Goal: Book appointment/travel/reservation

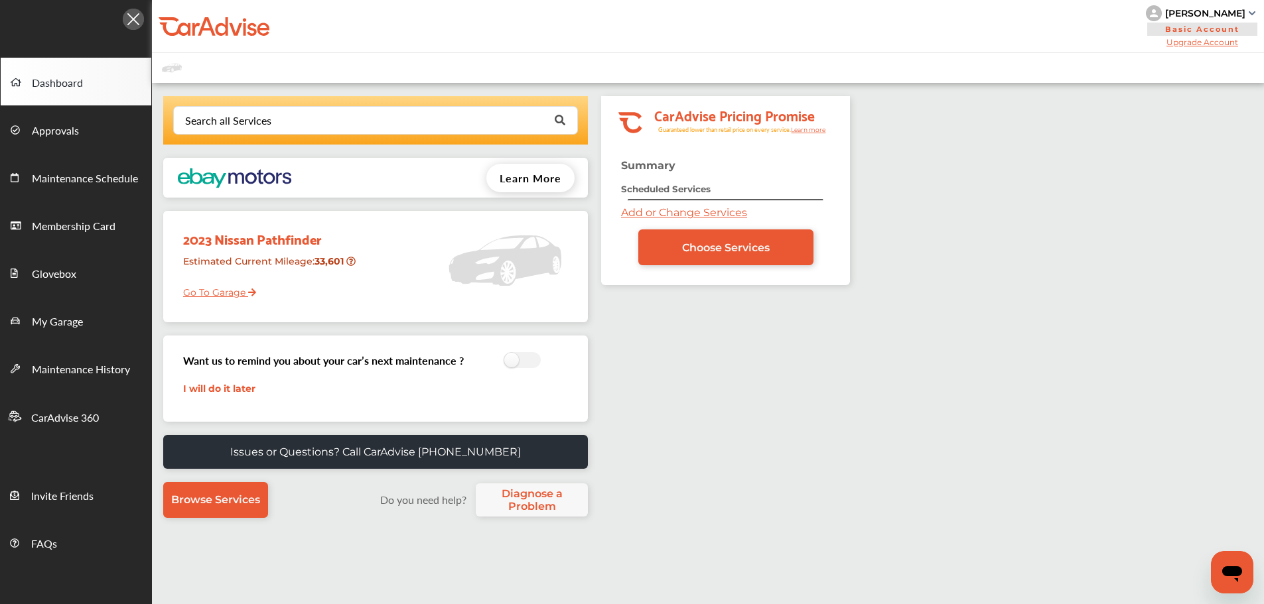
click at [204, 123] on div "Search all Services" at bounding box center [228, 120] width 86 height 11
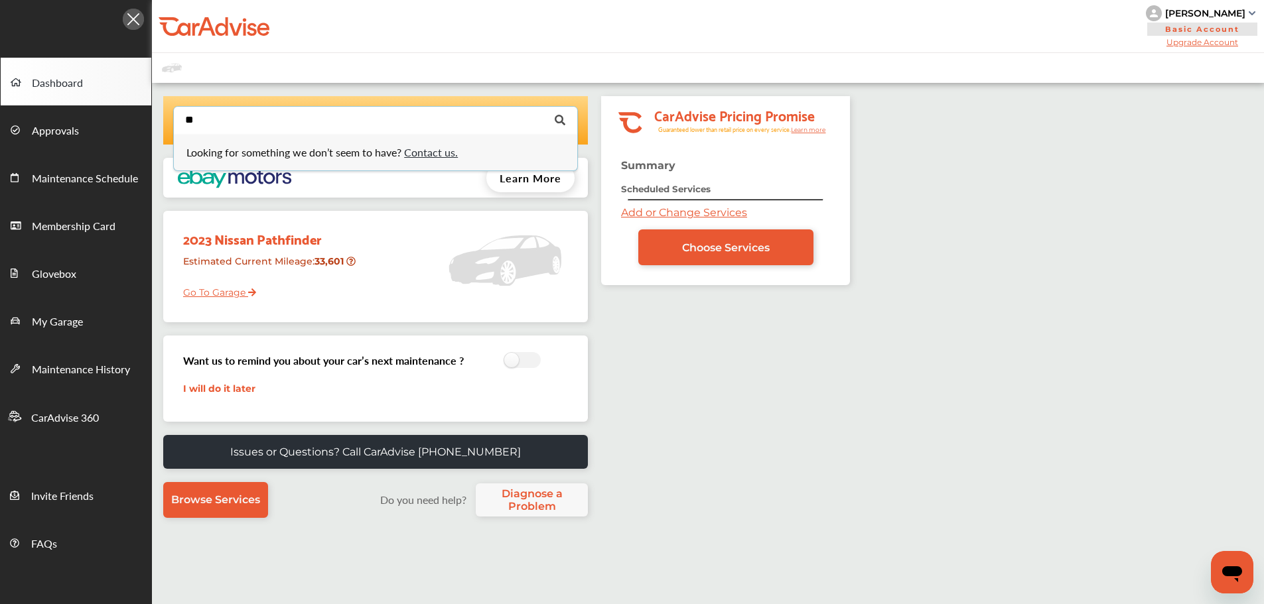
type input "*"
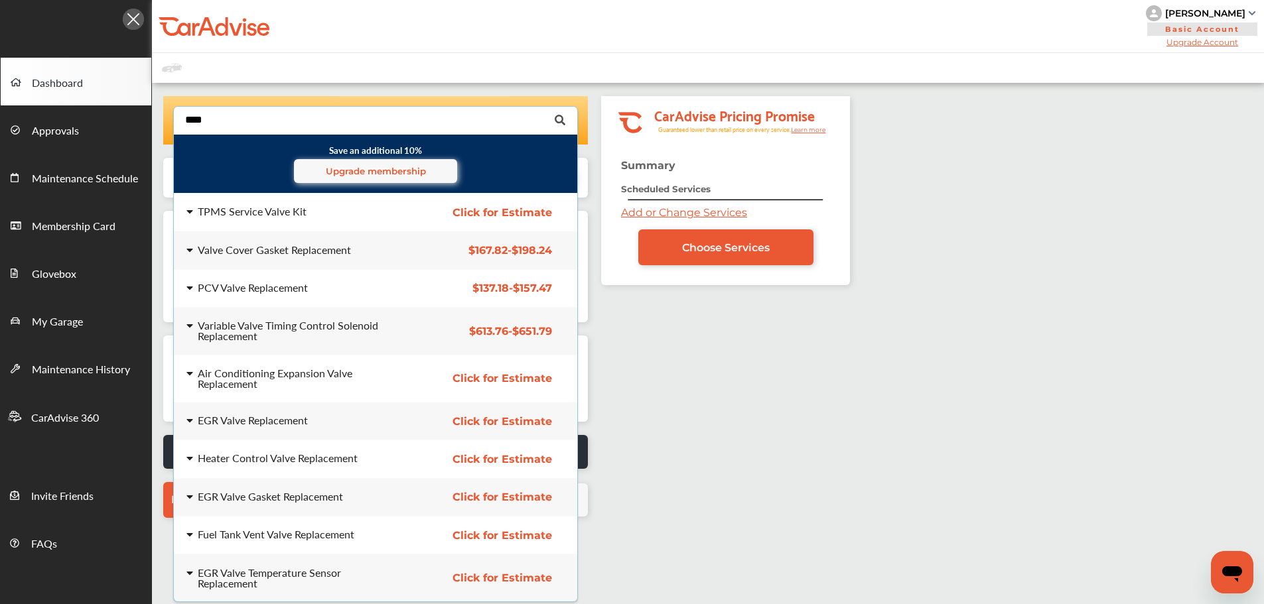
click at [249, 128] on input "****" at bounding box center [372, 120] width 396 height 26
click at [249, 119] on input "****" at bounding box center [372, 120] width 396 height 26
click at [249, 128] on input "****" at bounding box center [372, 120] width 396 height 26
click at [250, 125] on input "****" at bounding box center [372, 120] width 396 height 26
type input "*"
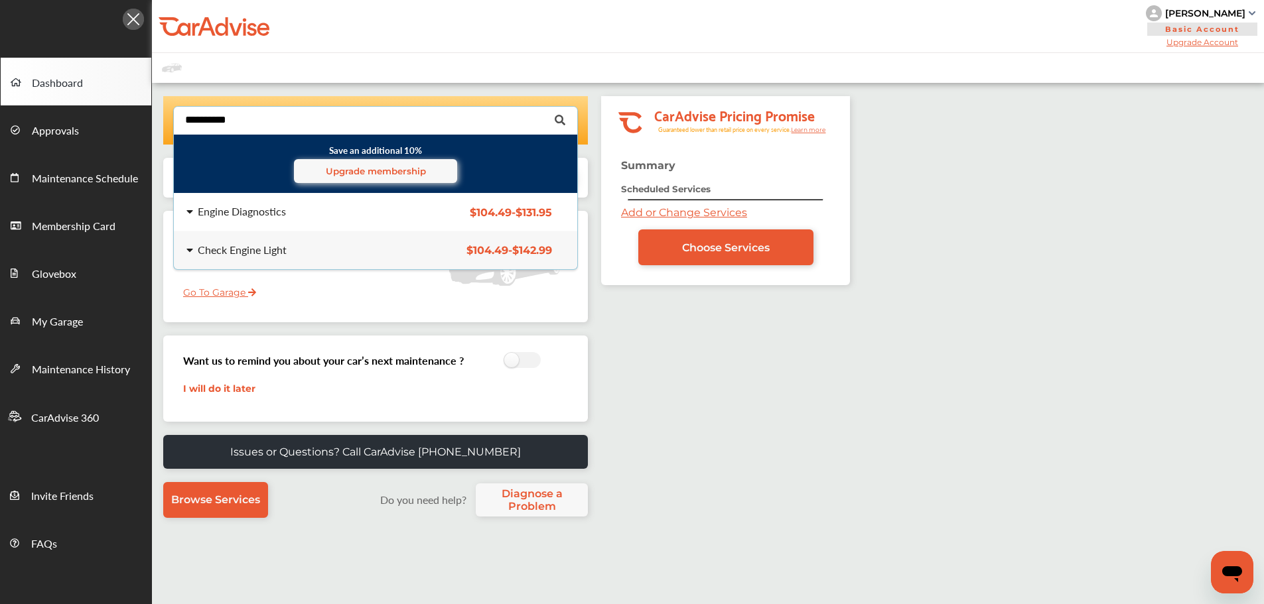
type input "**********"
click at [271, 220] on div "Engine Diagnostics $104.49 - $131.95 Engine Diagnostics $104.49 - $131.95" at bounding box center [375, 212] width 425 height 37
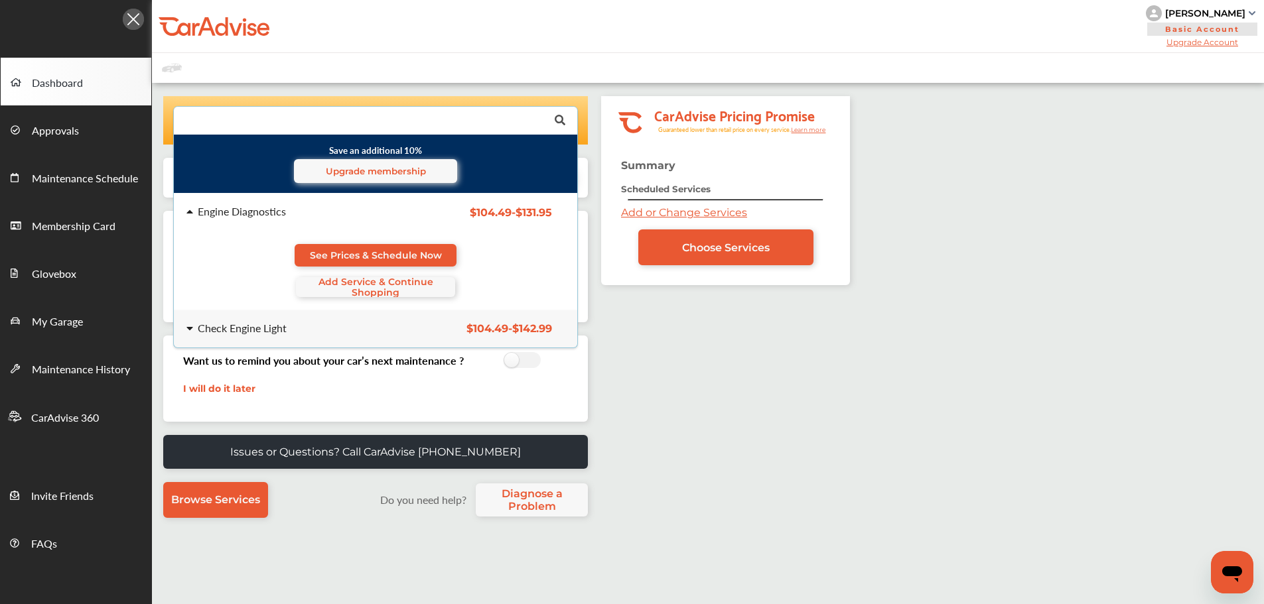
click at [353, 250] on span "See Prices & Schedule Now" at bounding box center [376, 255] width 132 height 11
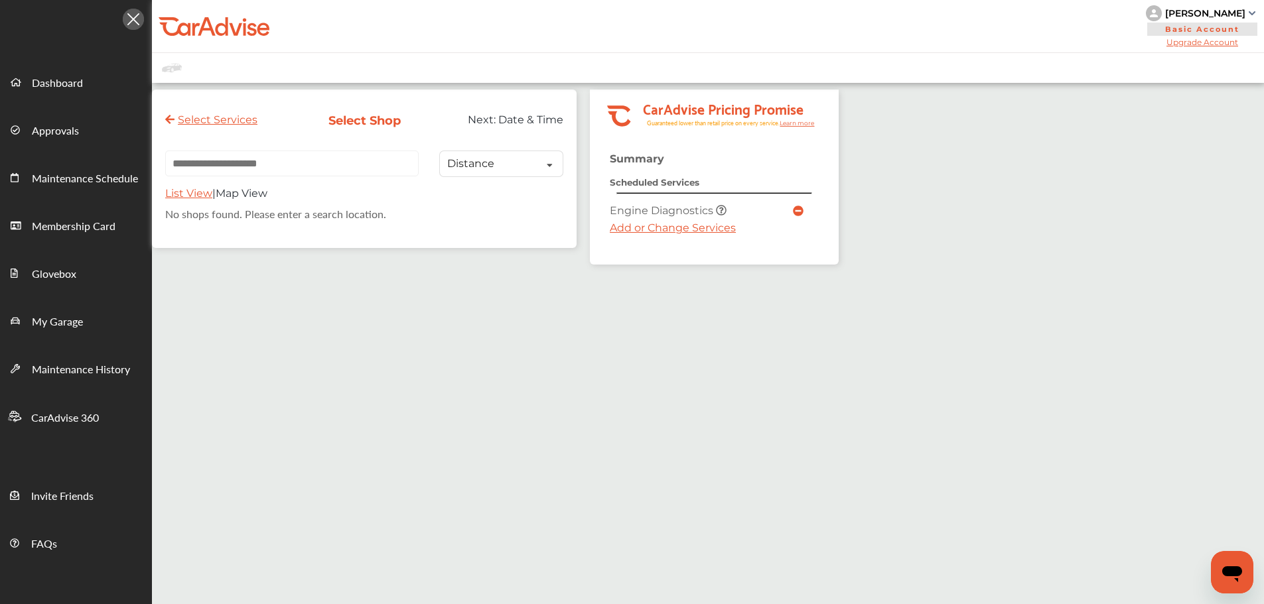
drag, startPoint x: 296, startPoint y: 164, endPoint x: 297, endPoint y: 171, distance: 7.4
click at [291, 174] on input "text" at bounding box center [291, 164] width 253 height 26
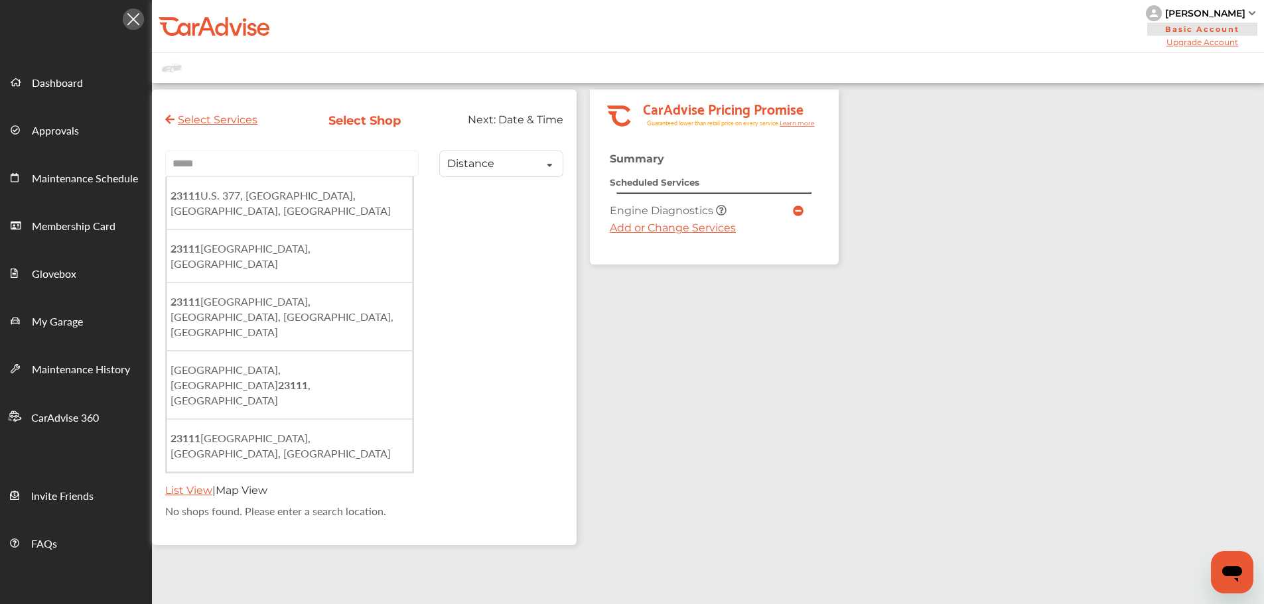
click at [198, 159] on input "*****" at bounding box center [291, 164] width 253 height 26
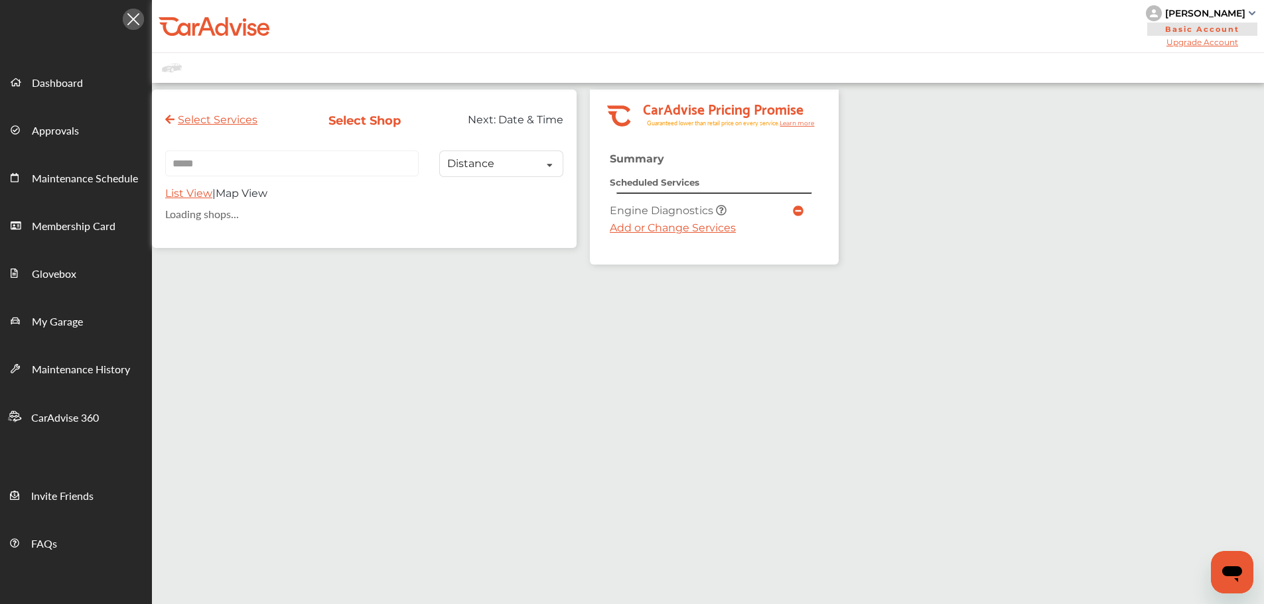
type input "*****"
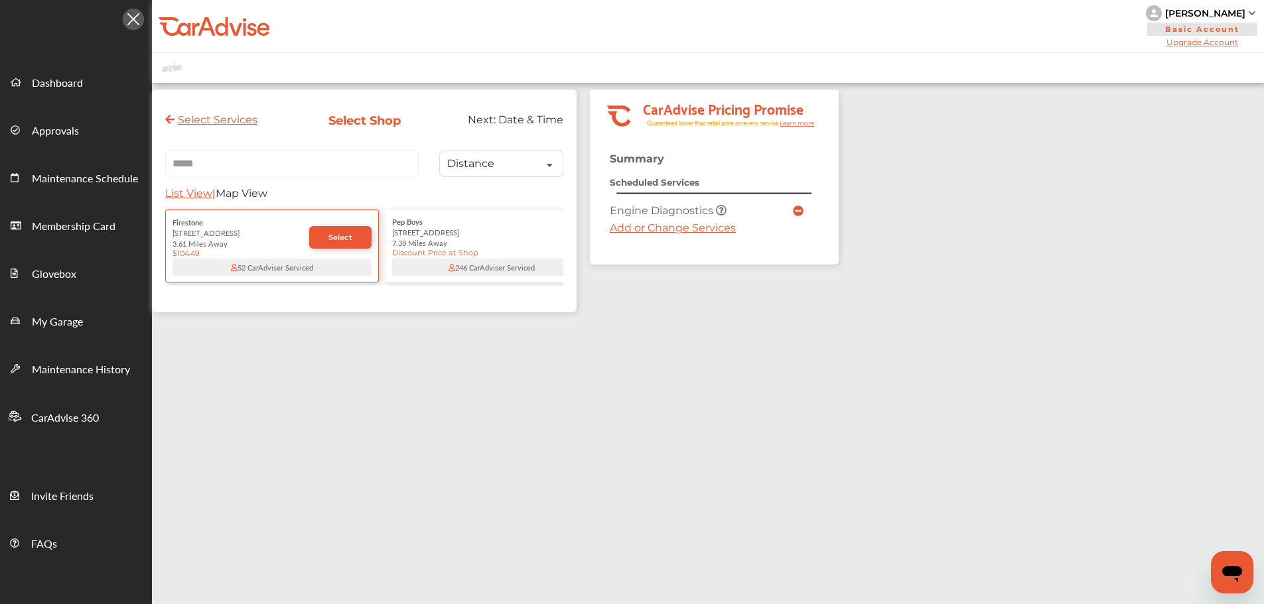
click at [1018, 21] on img at bounding box center [1154, 13] width 16 height 16
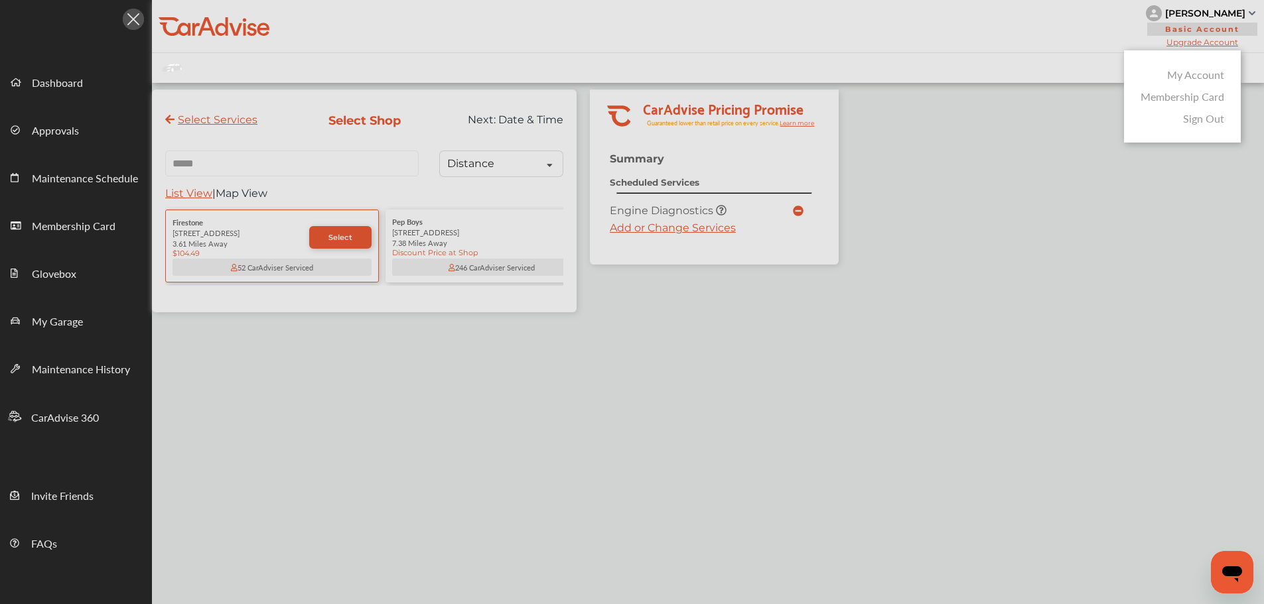
click at [1018, 82] on div "My Account" at bounding box center [1182, 75] width 90 height 22
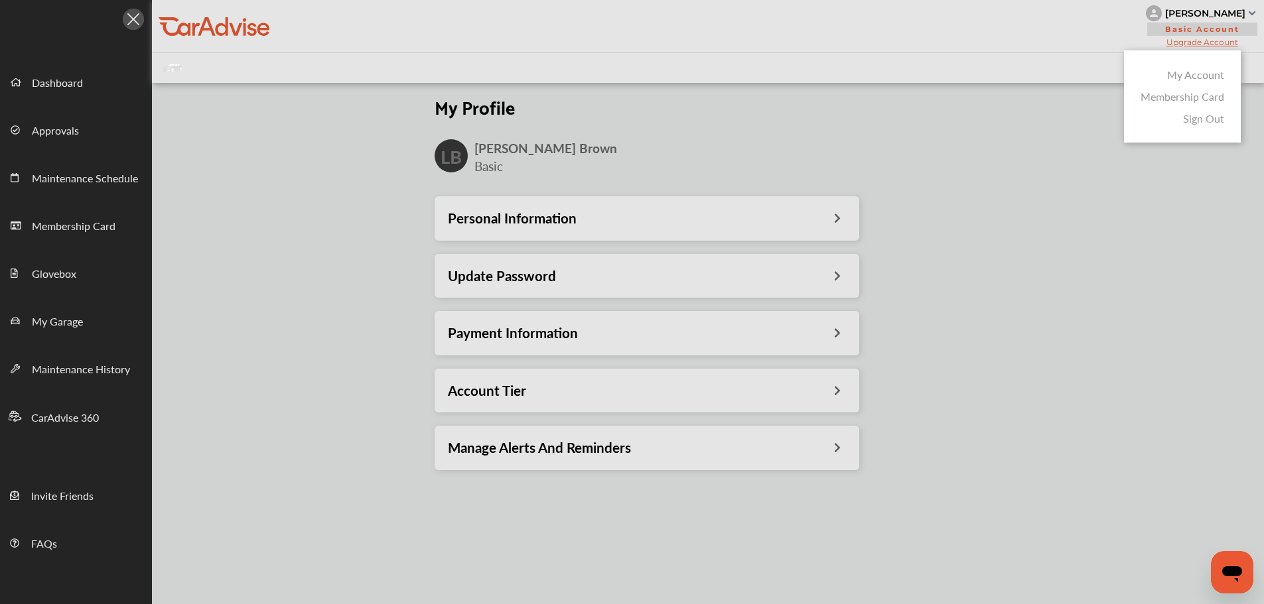
click at [1018, 69] on link "My Account" at bounding box center [1195, 74] width 57 height 15
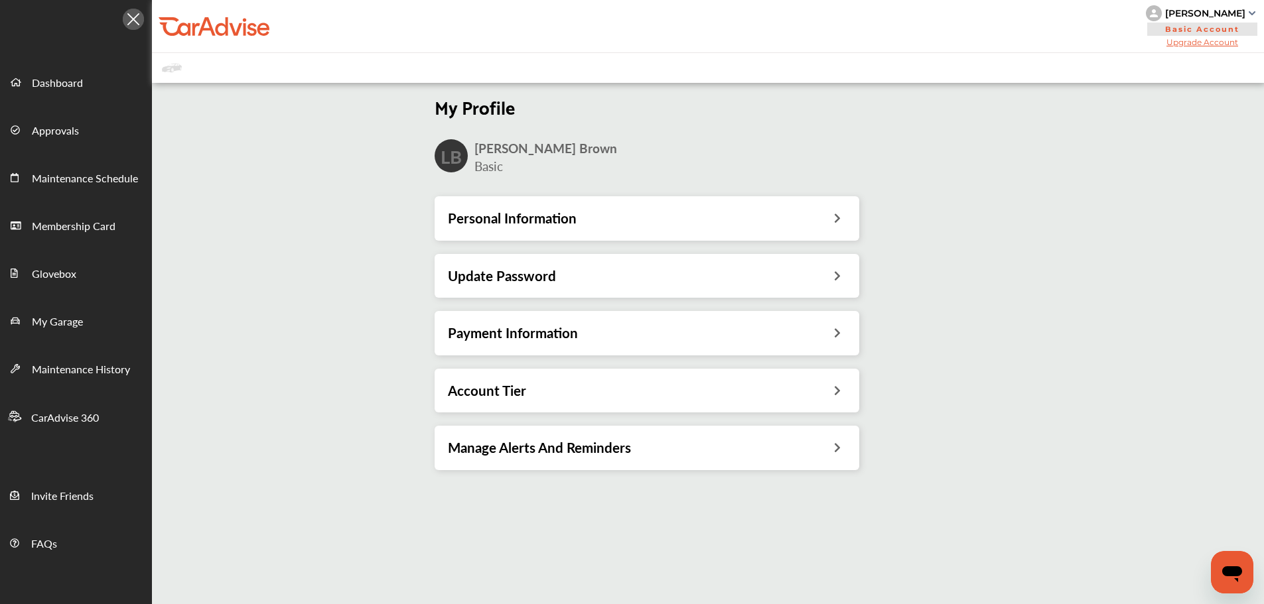
click at [578, 330] on h3 "Payment Information" at bounding box center [513, 332] width 130 height 17
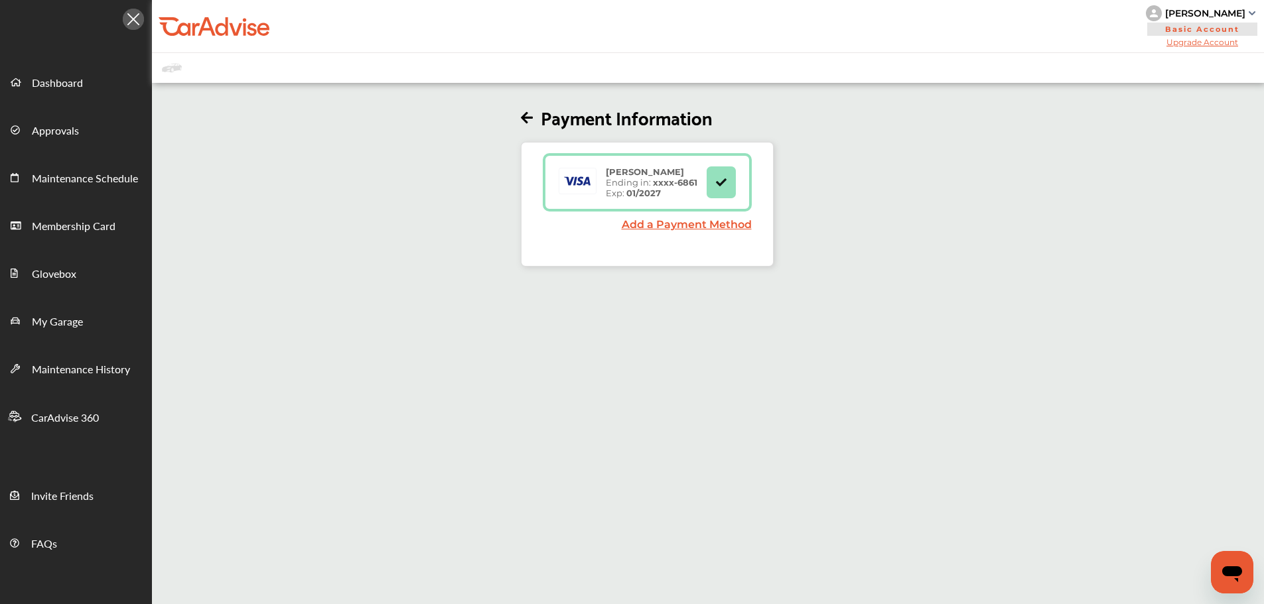
click at [531, 119] on icon at bounding box center [527, 118] width 12 height 14
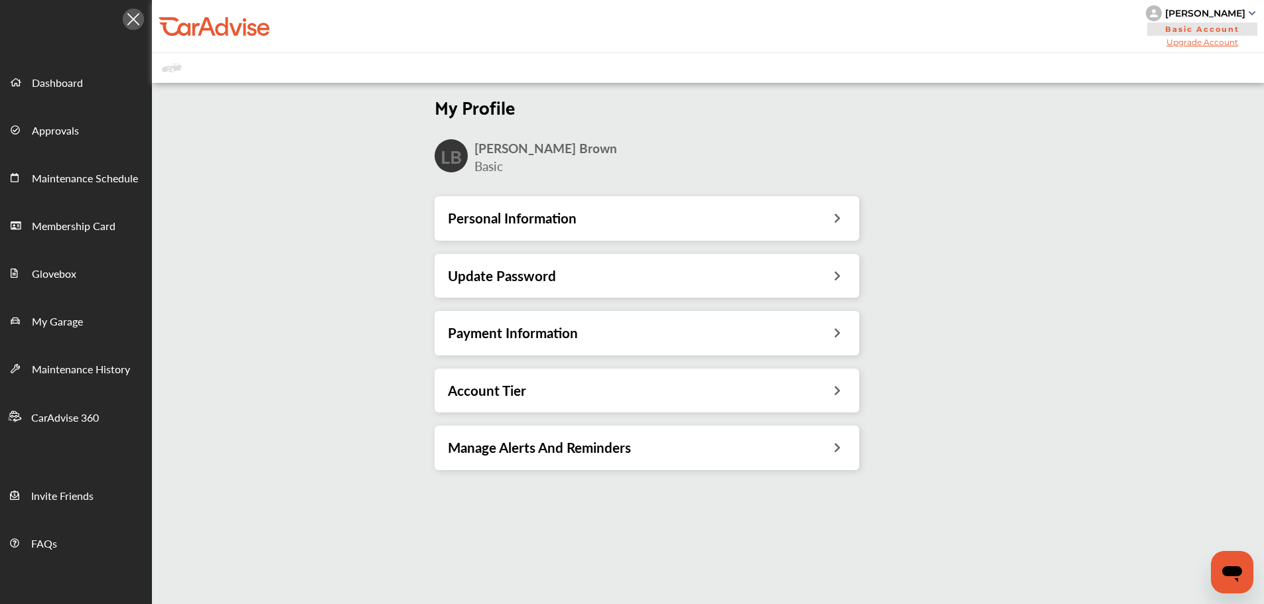
click at [525, 232] on div "Personal Information" at bounding box center [646, 218] width 425 height 44
click at [539, 207] on div "Personal Information" at bounding box center [646, 218] width 425 height 44
click at [544, 228] on div "Personal Information" at bounding box center [646, 218] width 425 height 44
click at [834, 221] on icon at bounding box center [836, 217] width 13 height 14
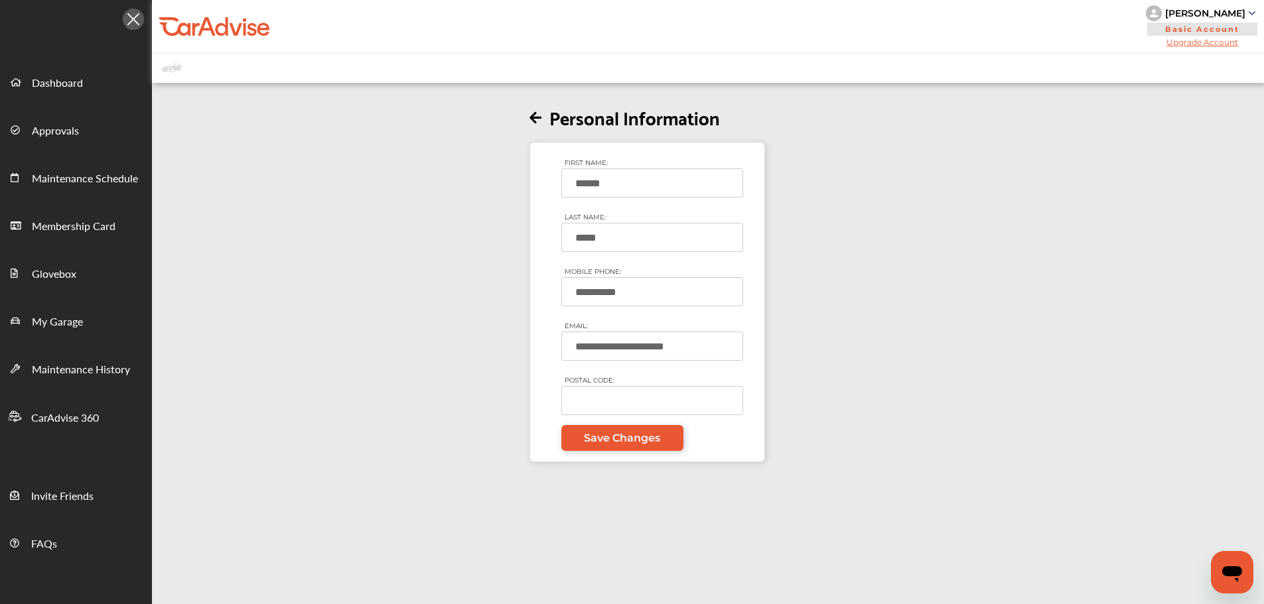
click at [631, 399] on input "POSTAL CODE:" at bounding box center [652, 400] width 182 height 29
paste input "*****"
type input "*****"
click at [635, 440] on span "Save Changes" at bounding box center [622, 438] width 76 height 13
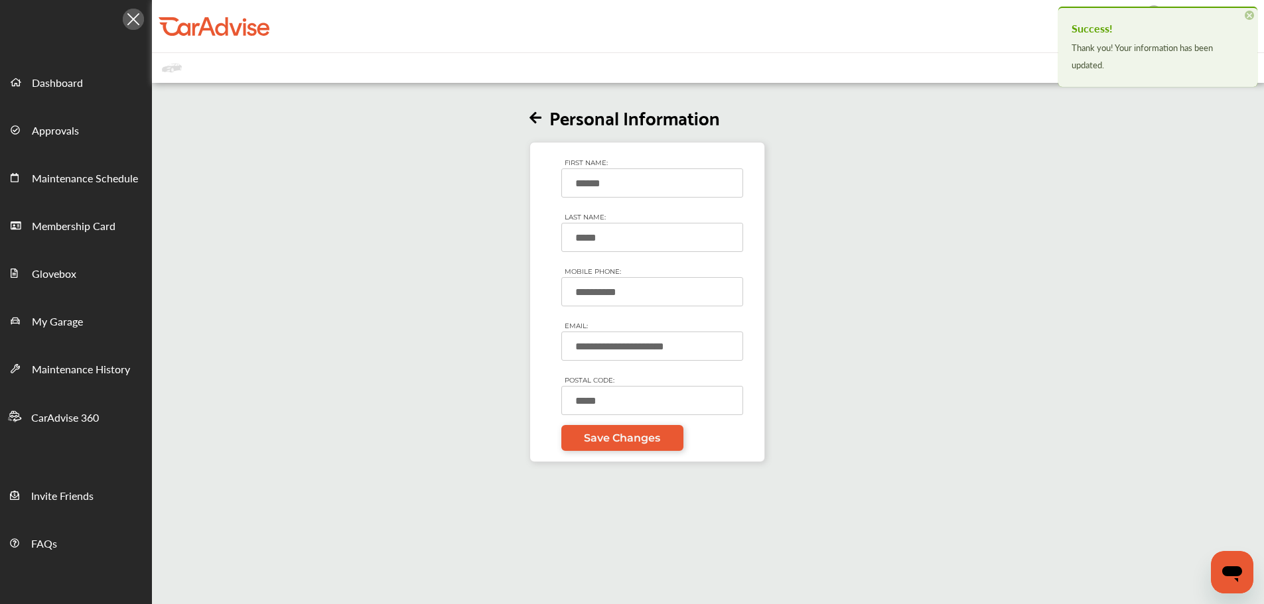
click at [64, 83] on span "Dashboard" at bounding box center [57, 83] width 51 height 17
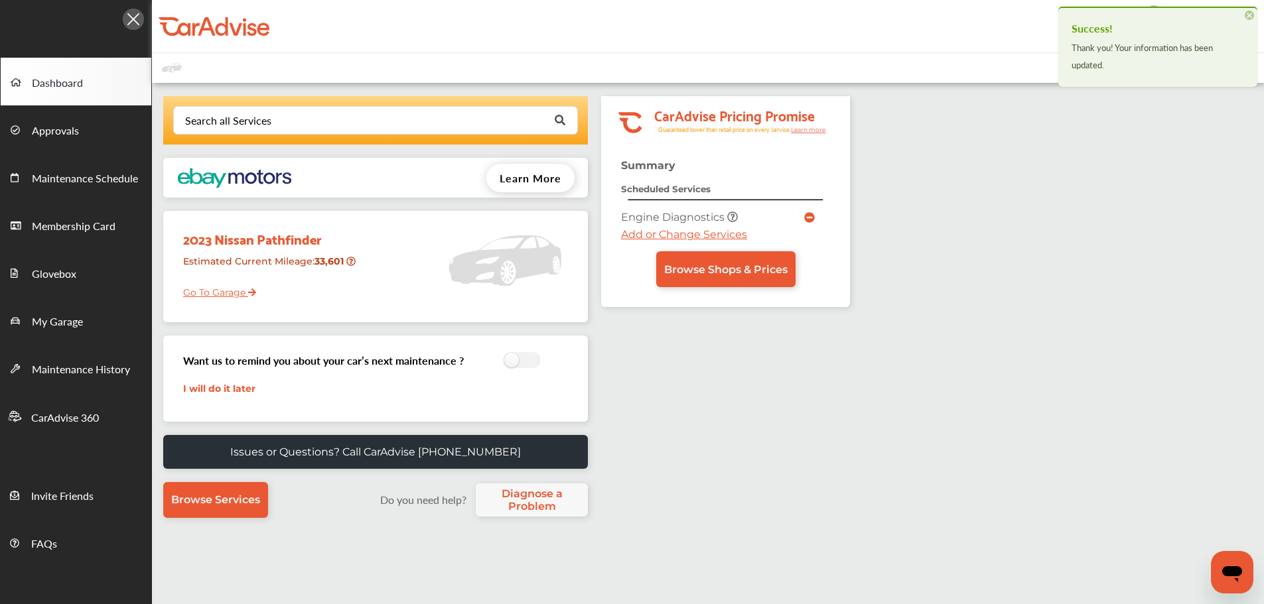
click at [653, 268] on div "Browse Shops & Prices" at bounding box center [725, 269] width 209 height 36
click at [671, 264] on span "Browse Shops & Prices" at bounding box center [725, 269] width 123 height 13
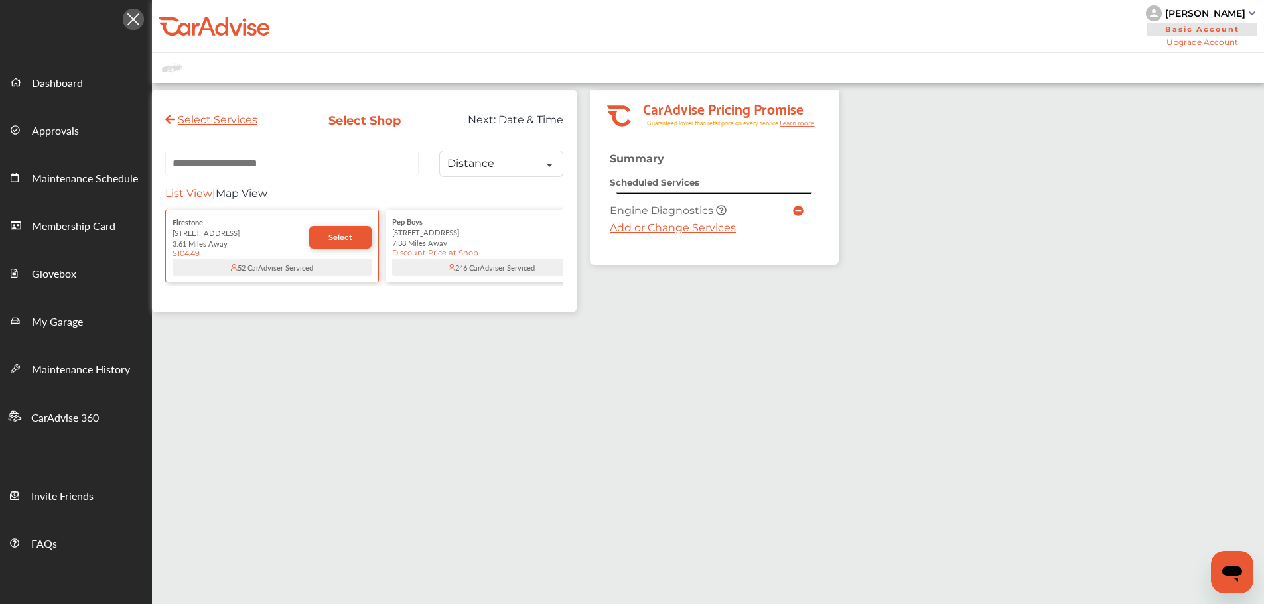
scroll to position [0, 115]
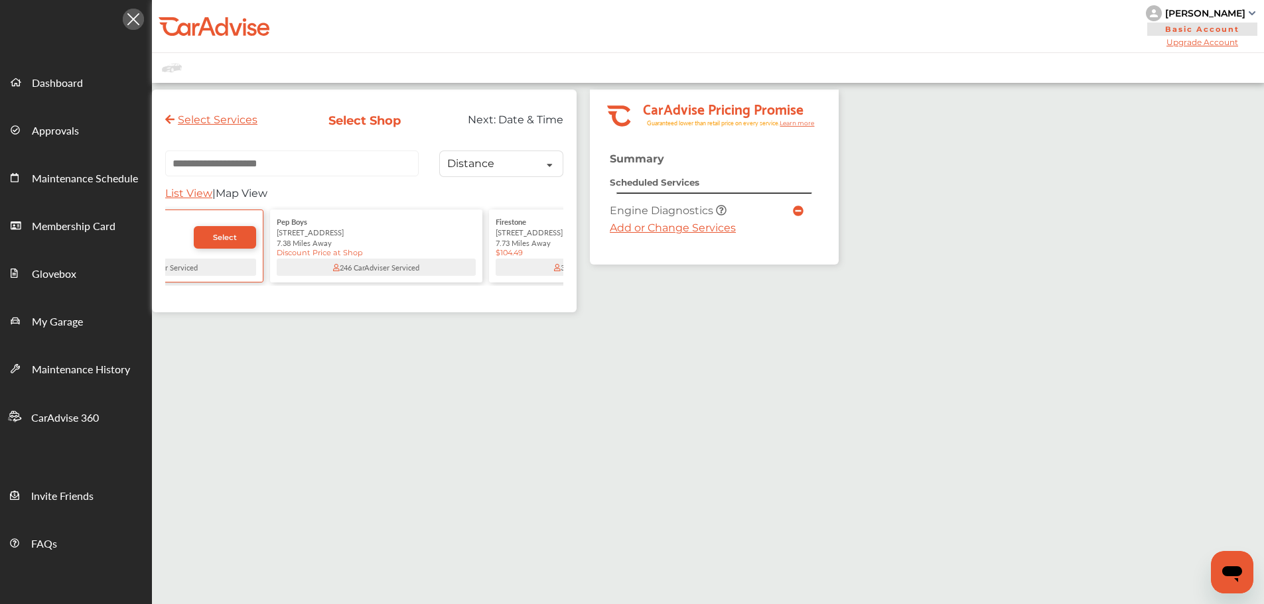
click at [387, 237] on div "[STREET_ADDRESS]" at bounding box center [376, 232] width 199 height 11
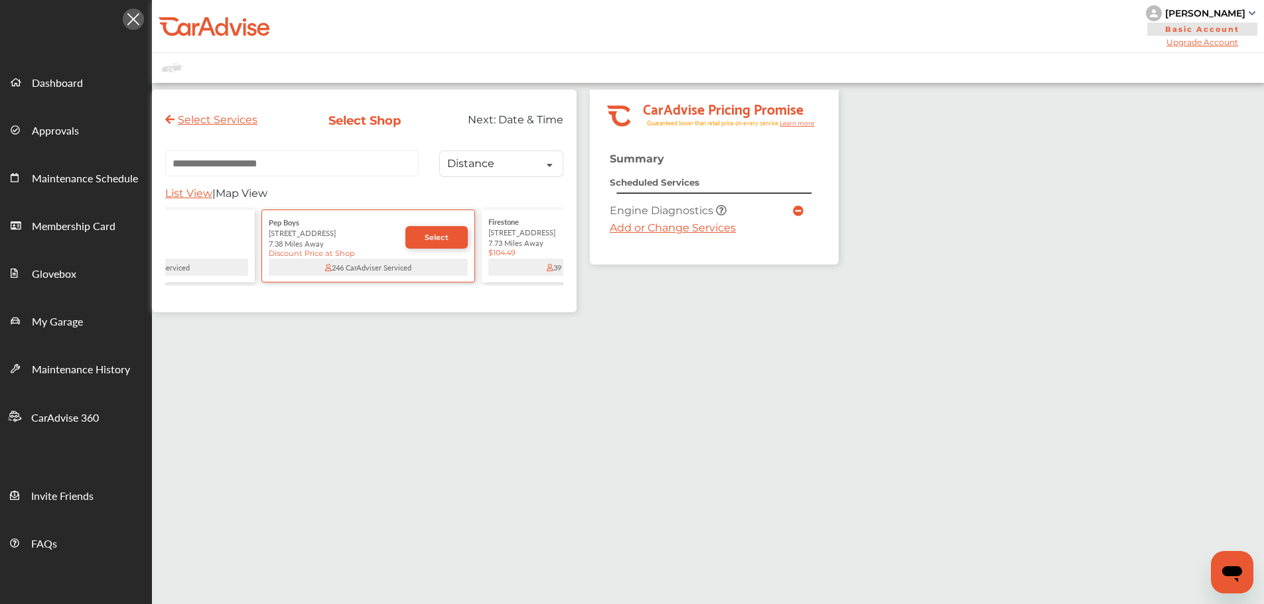
click at [436, 241] on span "Select" at bounding box center [437, 237] width 24 height 9
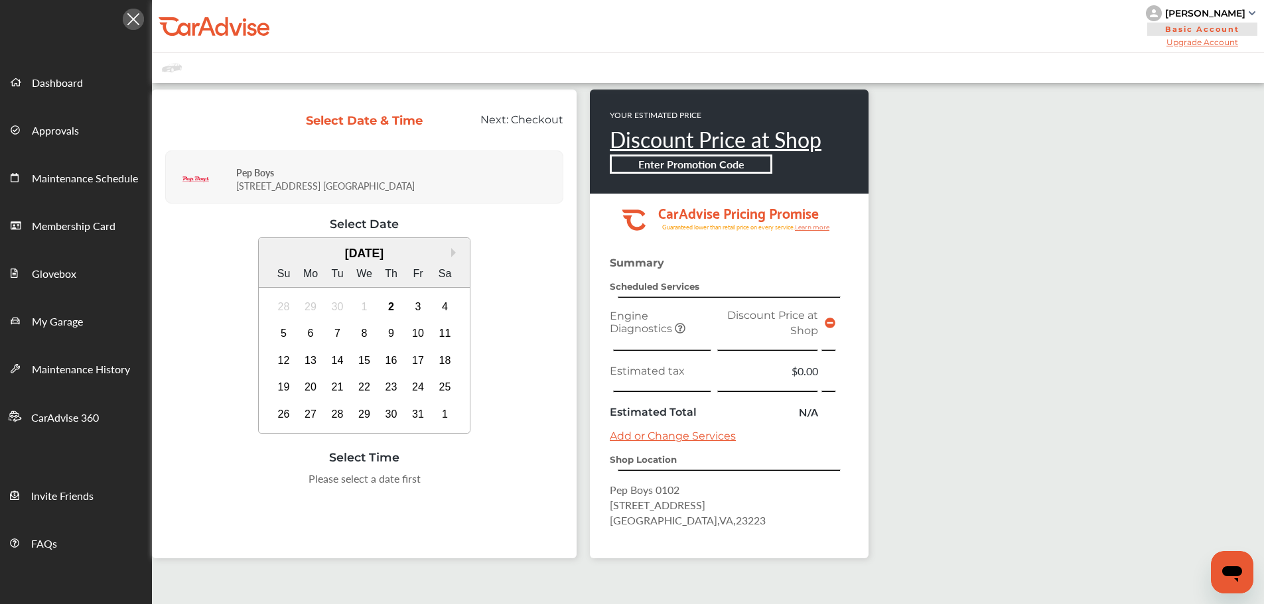
click at [647, 433] on link "Add or Change Services" at bounding box center [673, 436] width 126 height 13
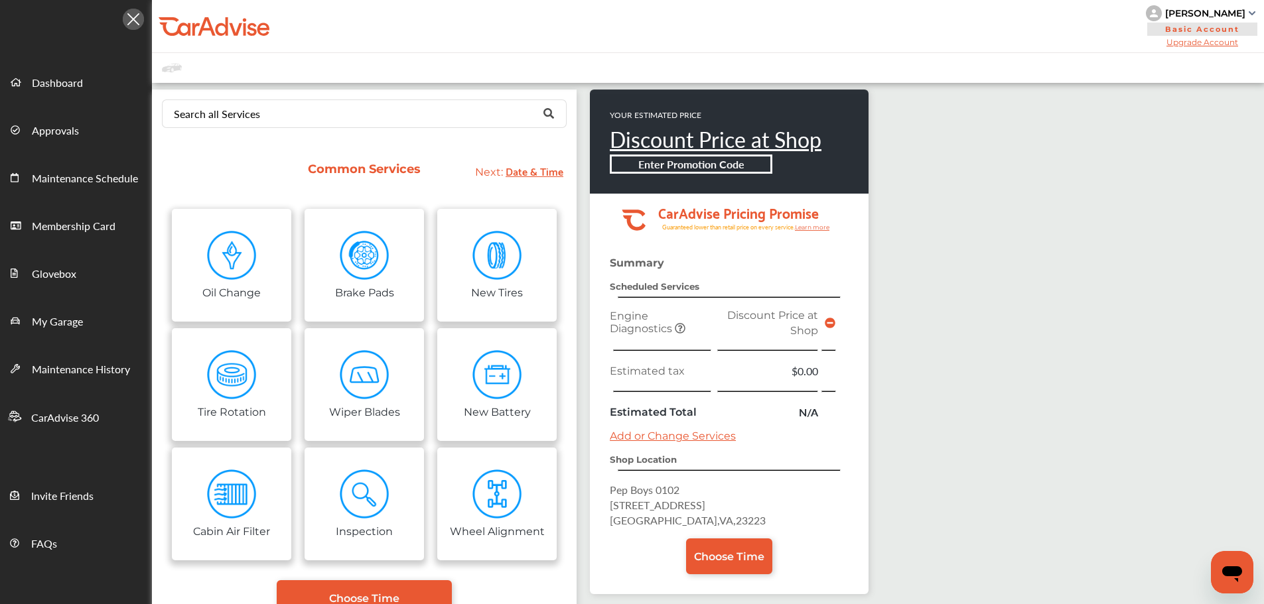
click at [249, 271] on img at bounding box center [232, 256] width 50 height 50
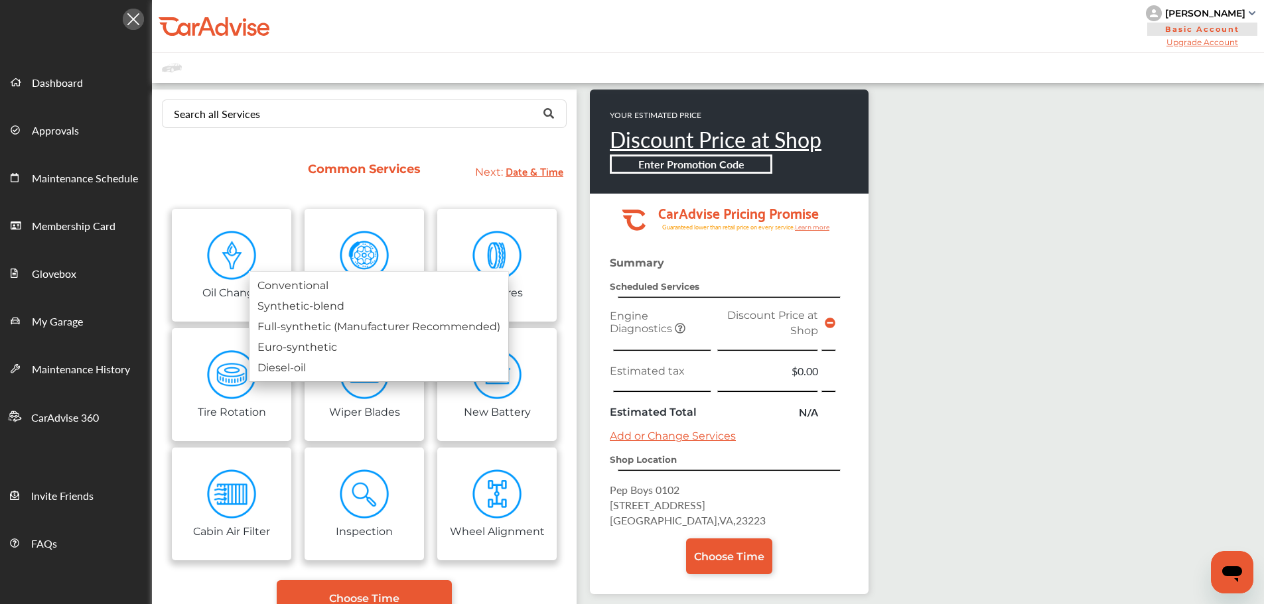
click at [421, 335] on div "Full-synthetic (Manufacturer Recommended)" at bounding box center [378, 326] width 259 height 21
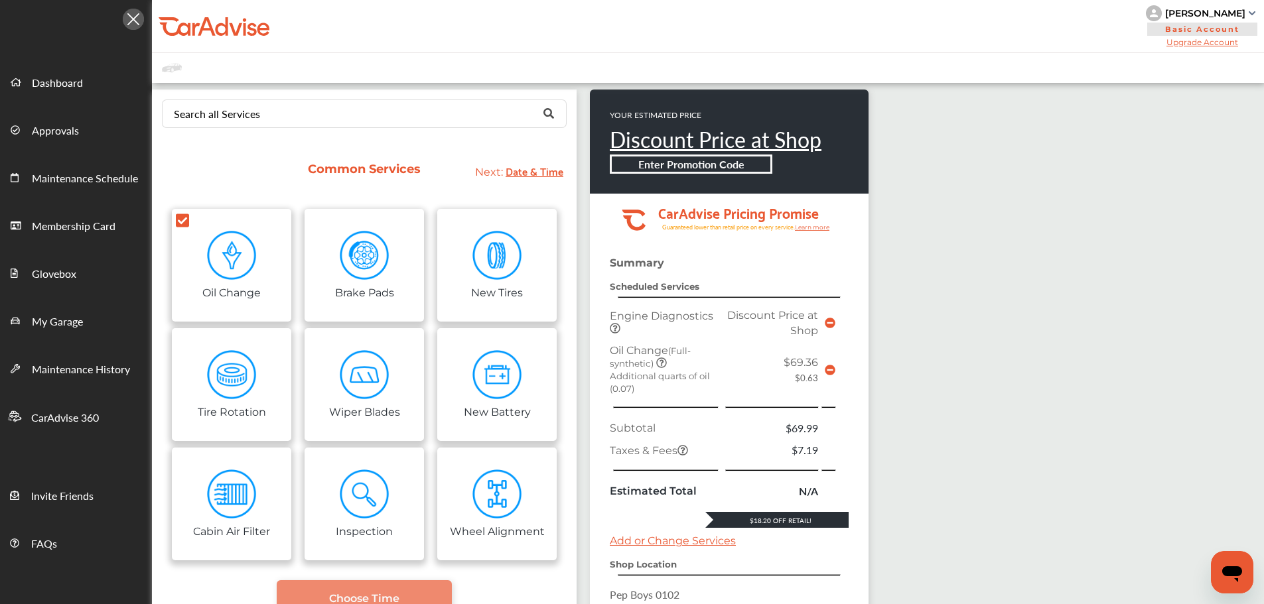
scroll to position [174, 0]
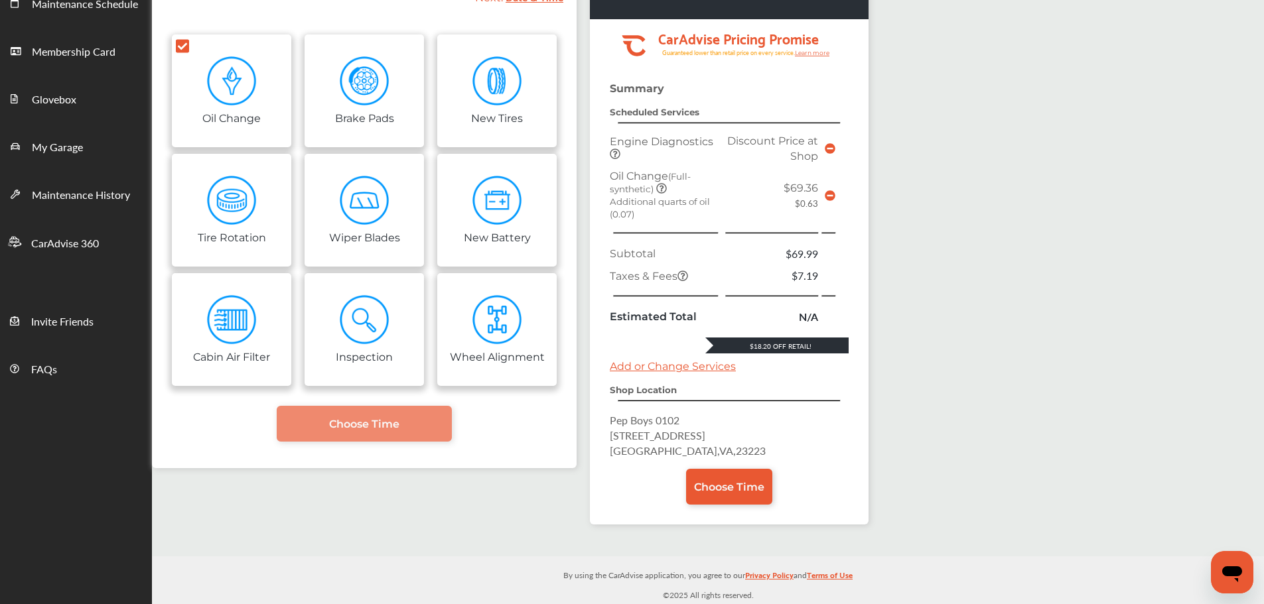
click at [701, 486] on span "Choose Time" at bounding box center [729, 487] width 70 height 13
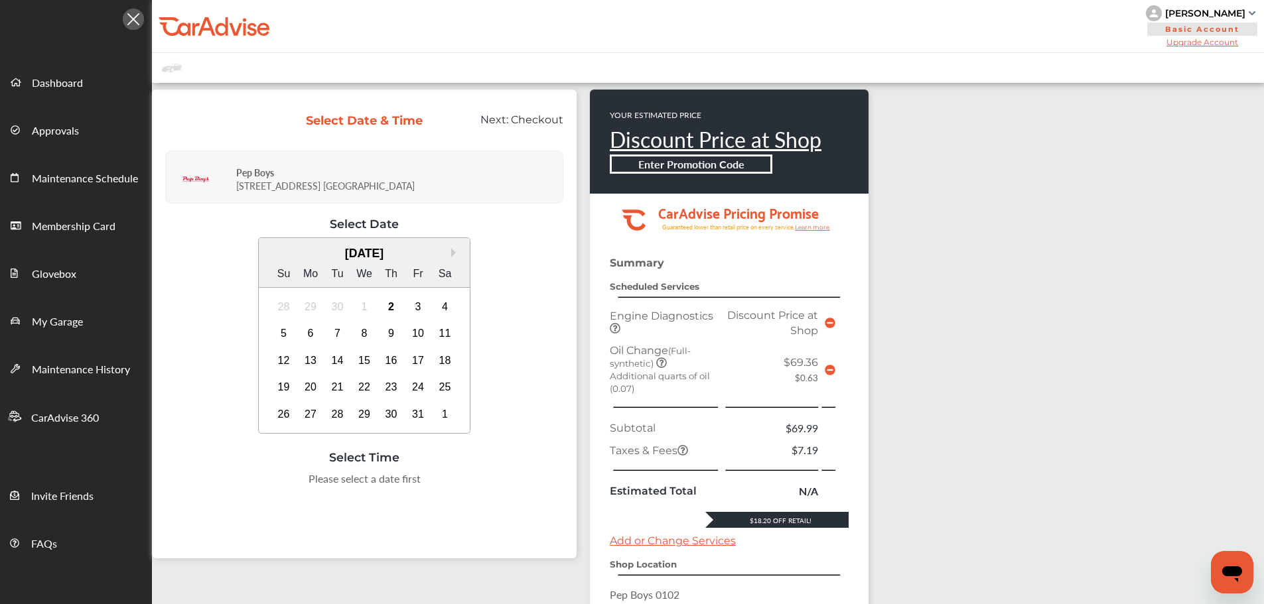
click at [385, 316] on div "2" at bounding box center [391, 307] width 21 height 21
click at [420, 317] on div "3" at bounding box center [417, 307] width 21 height 21
click at [235, 474] on div "9:00 AM" at bounding box center [231, 483] width 62 height 24
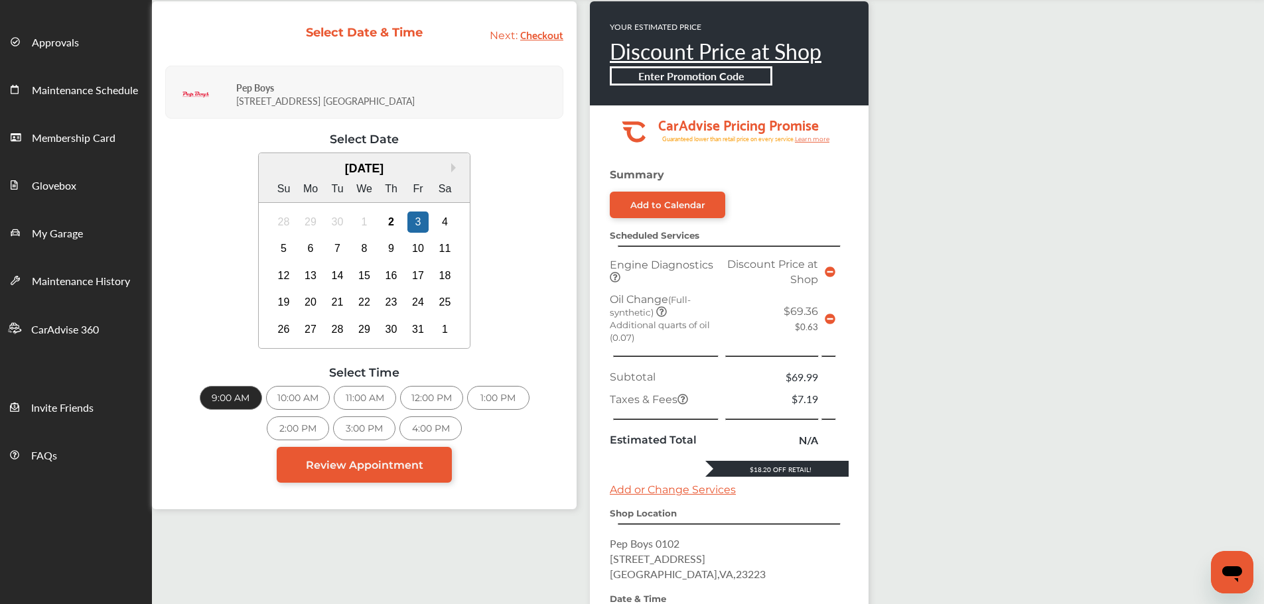
scroll to position [293, 0]
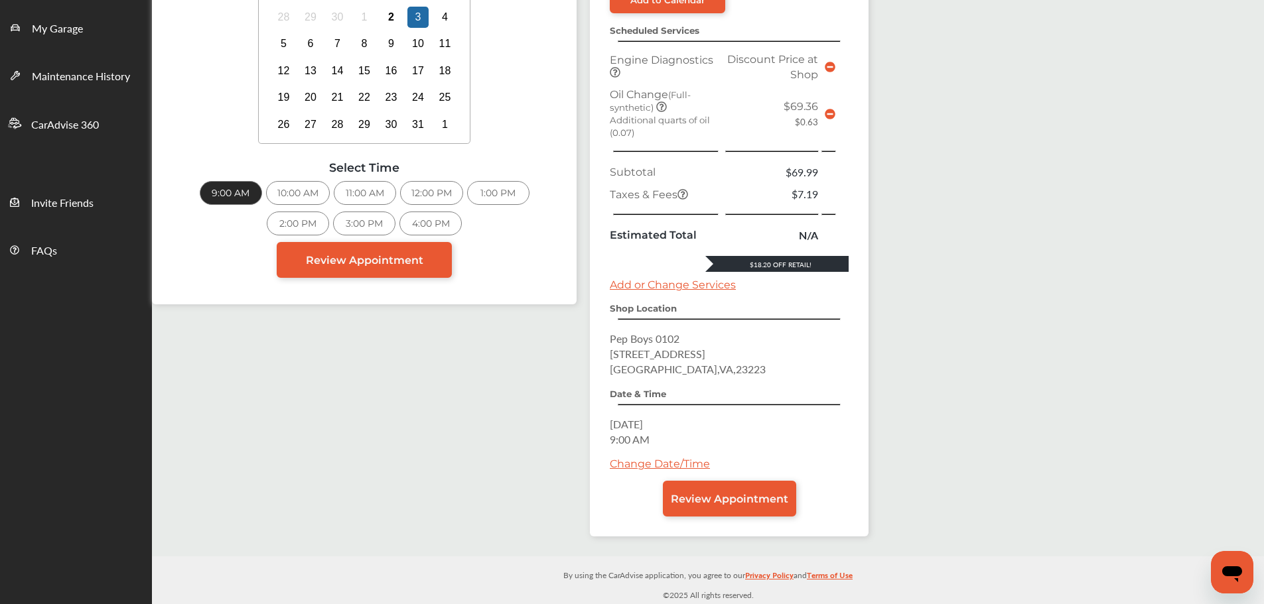
click at [739, 486] on link "Review Appointment" at bounding box center [729, 499] width 133 height 36
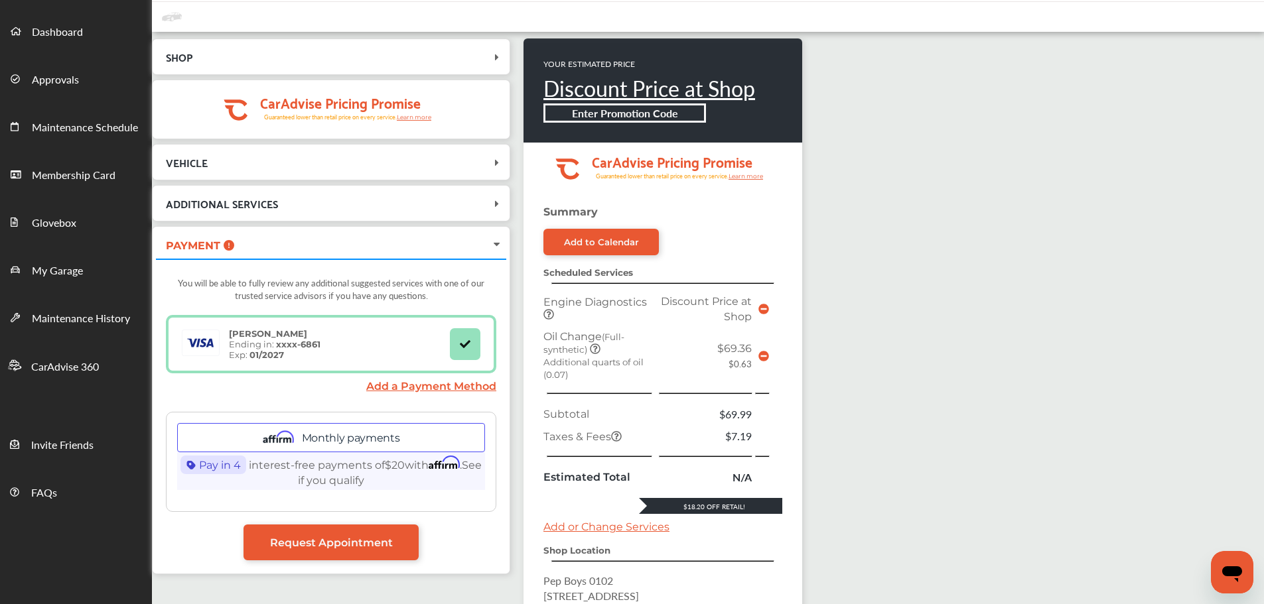
scroll to position [293, 0]
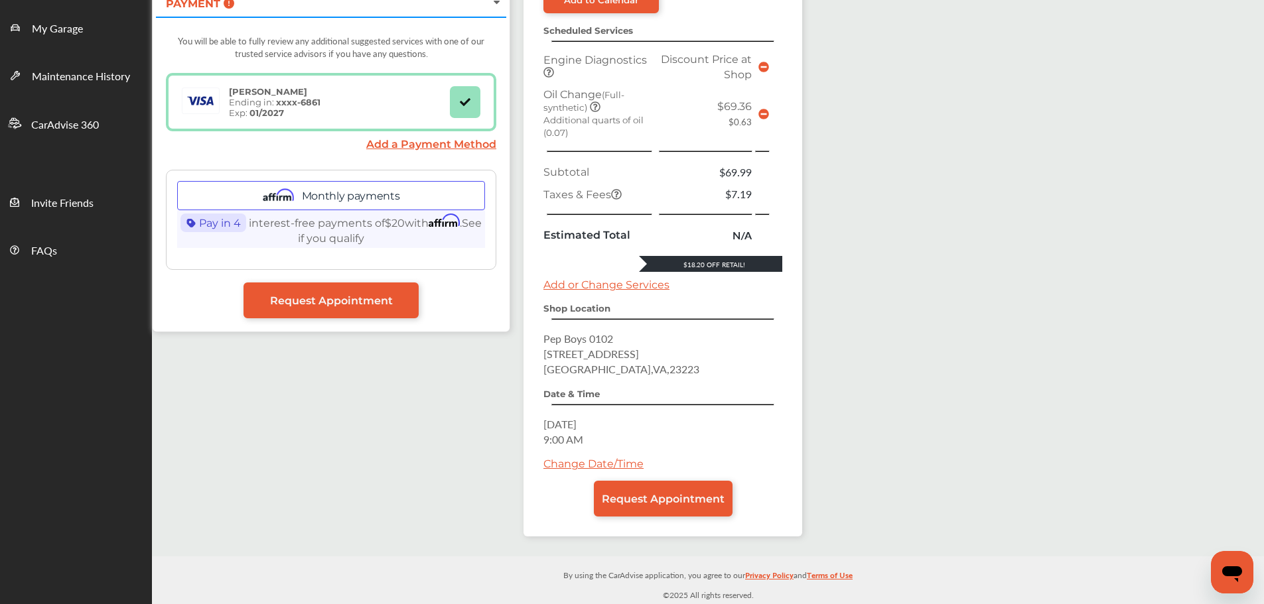
click at [643, 510] on link "Request Appointment" at bounding box center [663, 499] width 139 height 36
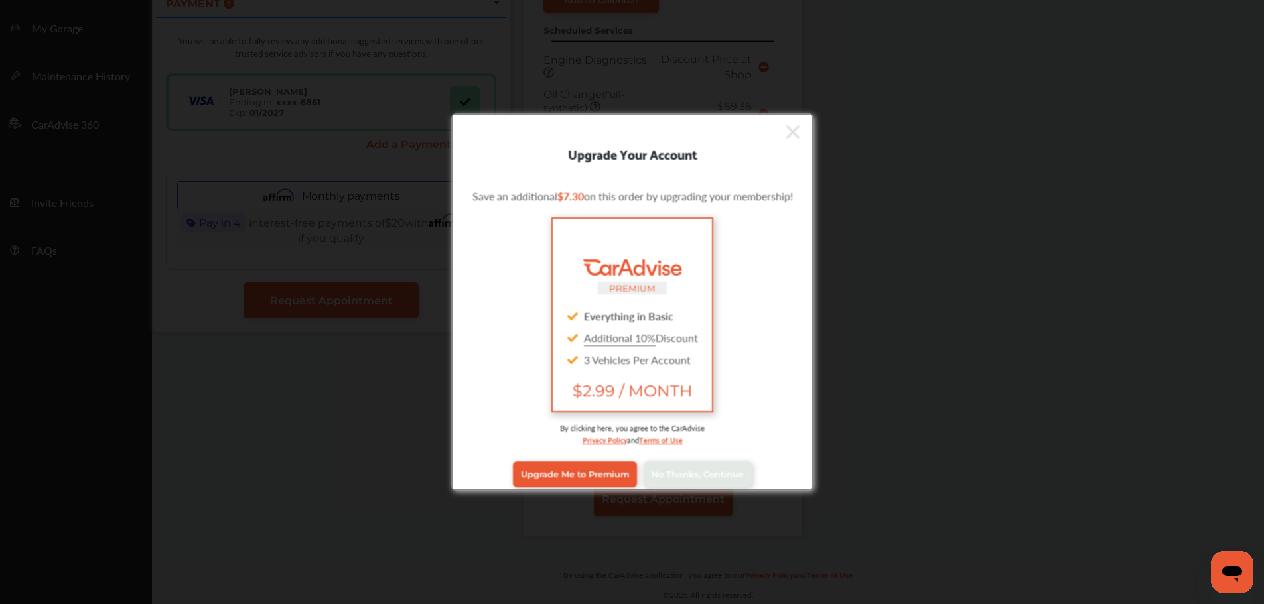
click at [695, 455] on div "Upgrade Me to Premium No Thanks, Continue" at bounding box center [632, 474] width 342 height 53
click at [696, 467] on link "No Thanks, Continue" at bounding box center [697, 474] width 108 height 25
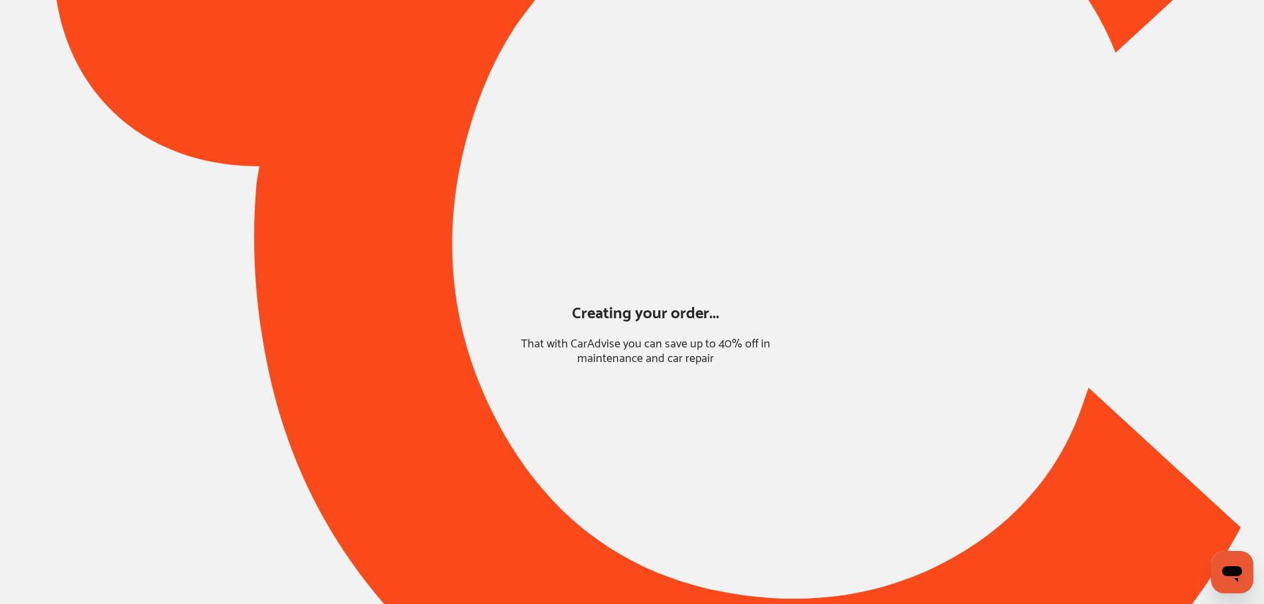
scroll to position [0, 0]
